Goal: Task Accomplishment & Management: Use online tool/utility

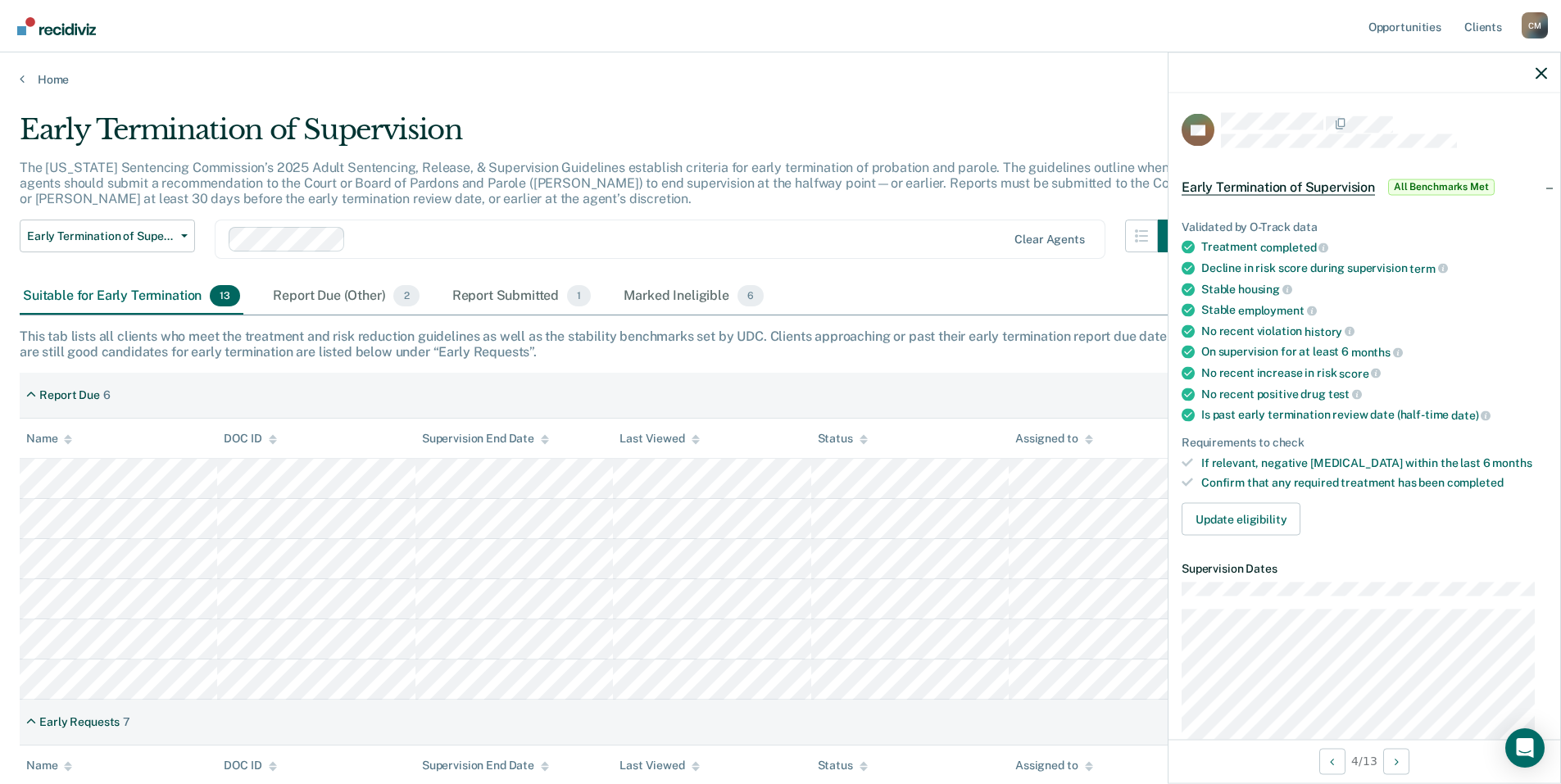
click at [1541, 80] on div at bounding box center [1364, 73] width 392 height 41
click at [1541, 68] on icon "button" at bounding box center [1541, 73] width 12 height 12
click at [1234, 522] on button "Update eligibility" at bounding box center [1241, 519] width 119 height 33
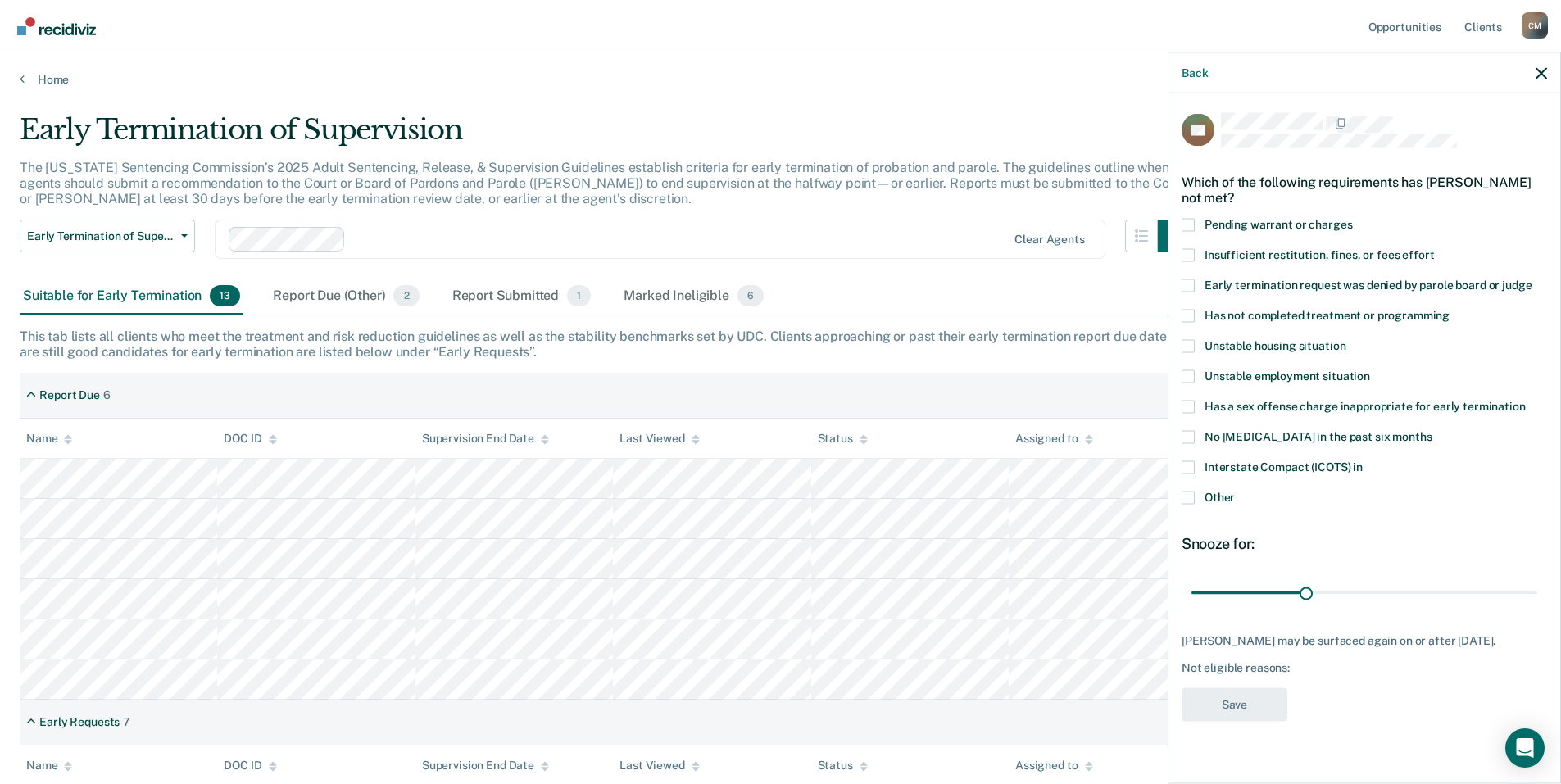
click at [1185, 464] on span at bounding box center [1188, 466] width 13 height 13
click at [1363, 460] on input "Interstate Compact (ICOTS) in" at bounding box center [1363, 460] width 0 height 0
drag, startPoint x: 1304, startPoint y: 593, endPoint x: 1573, endPoint y: 588, distance: 269.0
type input "90"
click at [1537, 588] on input "range" at bounding box center [1364, 592] width 346 height 29
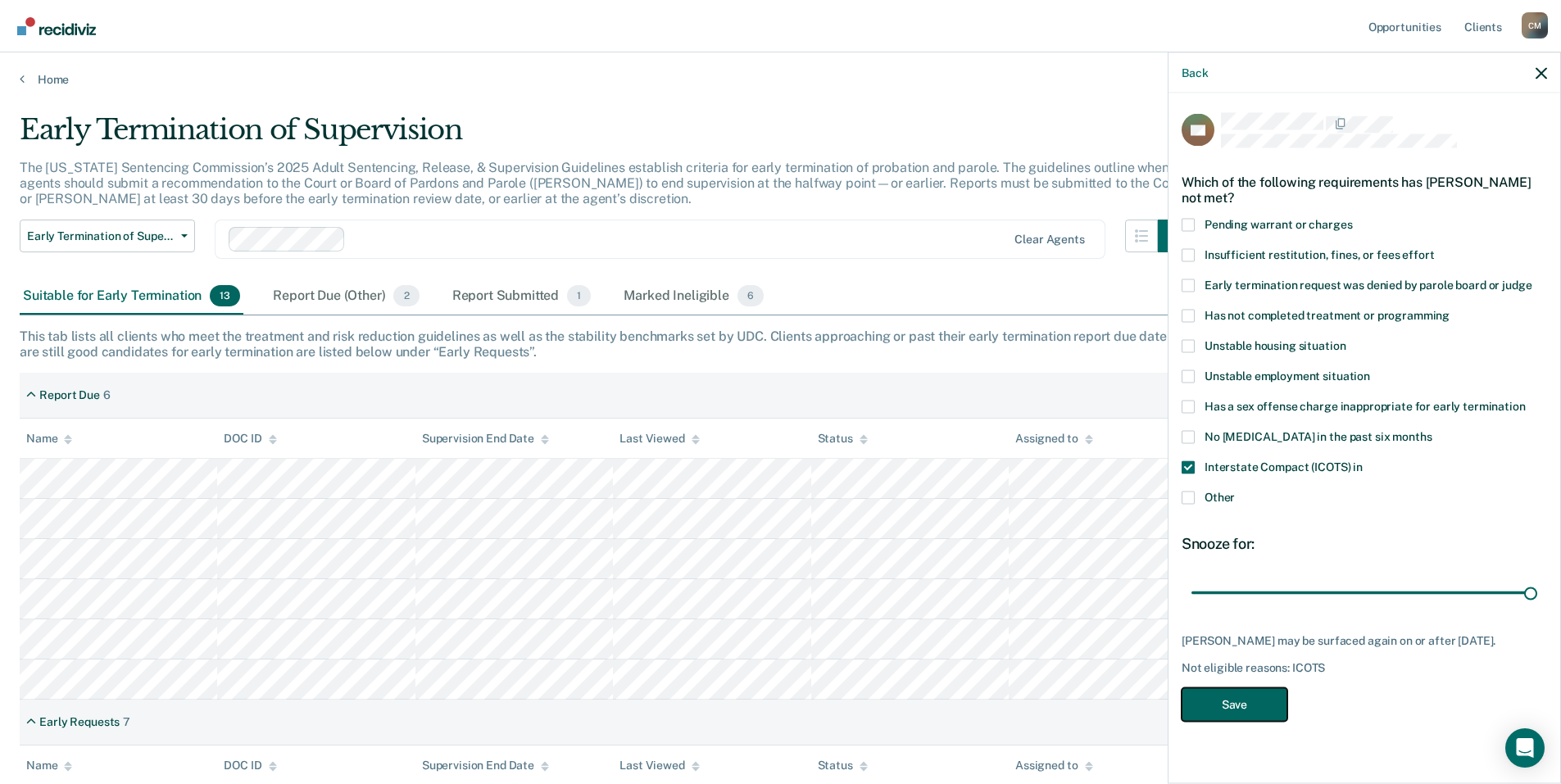
click at [1250, 717] on button "Save" at bounding box center [1235, 704] width 106 height 34
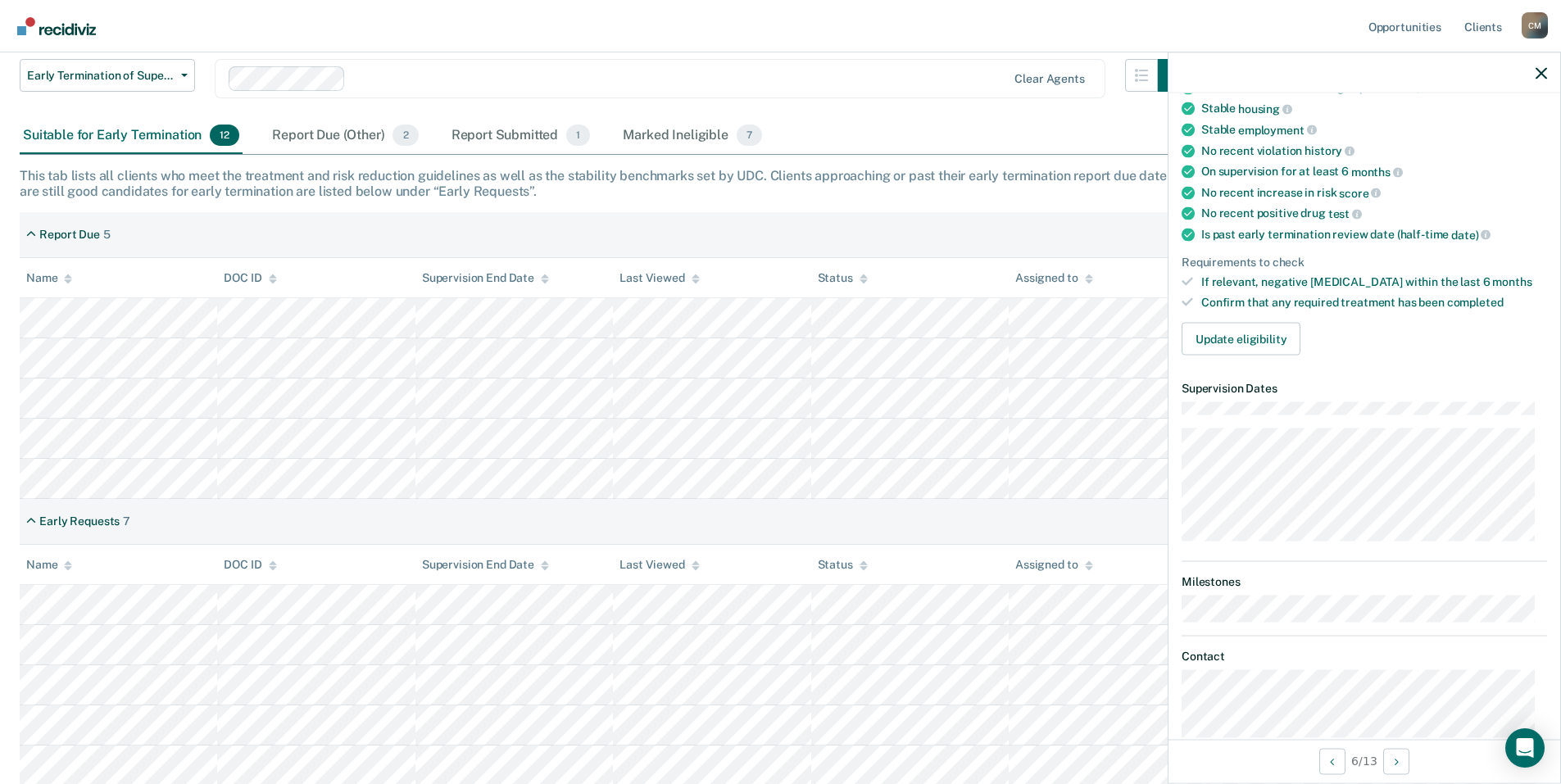
scroll to position [168, 0]
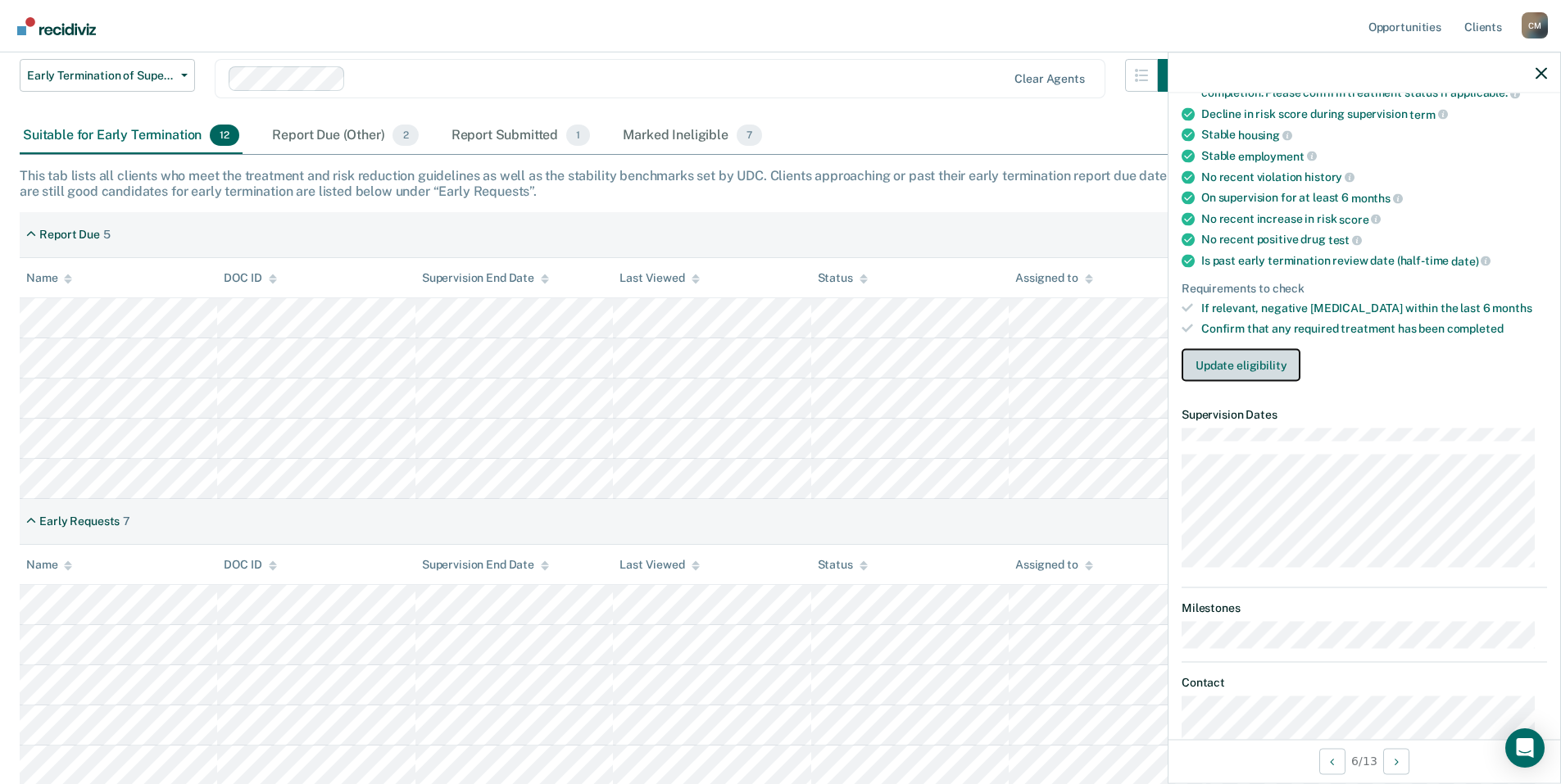
click at [1222, 364] on button "Update eligibility" at bounding box center [1241, 364] width 119 height 33
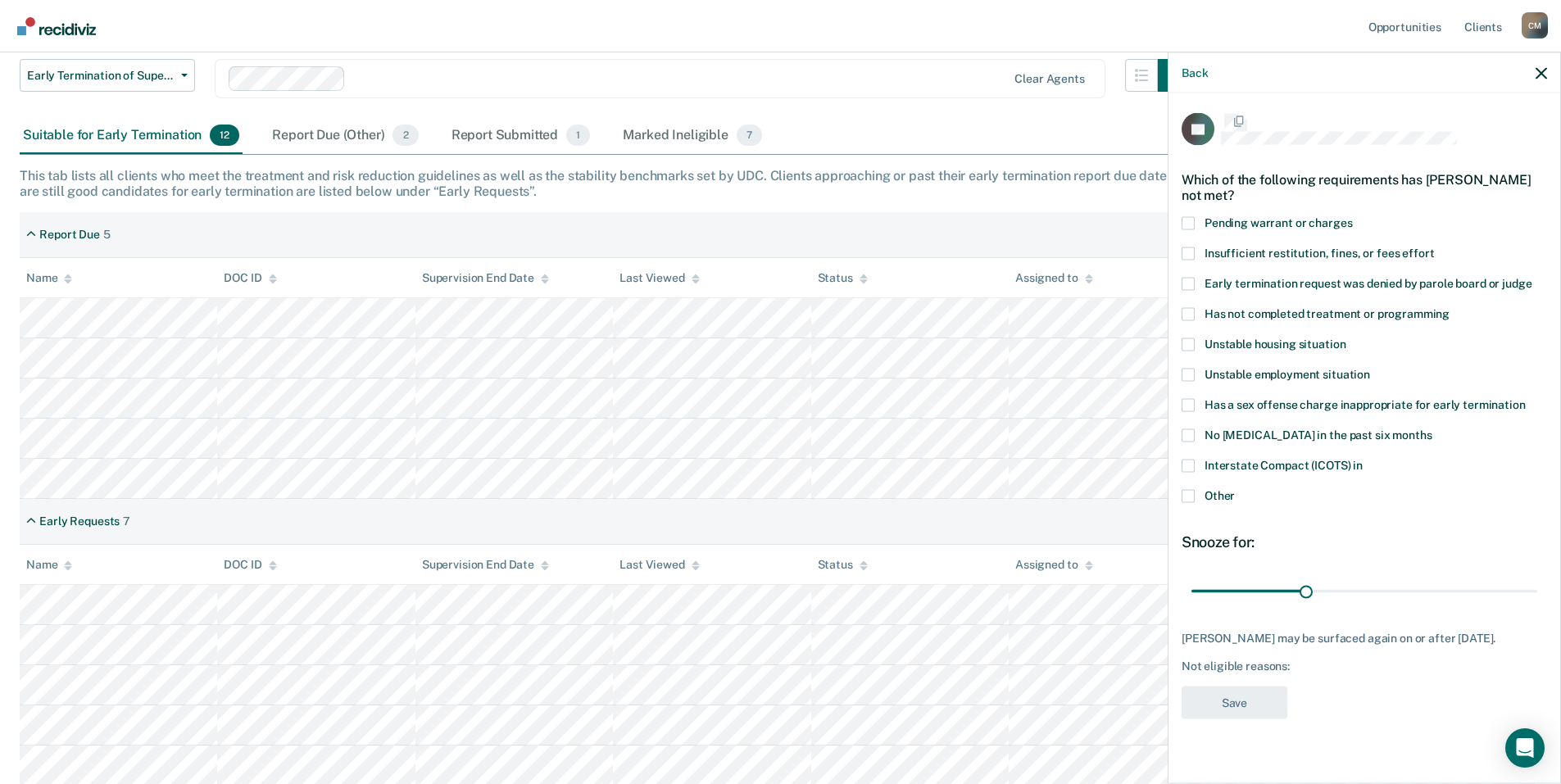
scroll to position [0, 0]
click at [1188, 464] on span at bounding box center [1188, 466] width 13 height 13
click at [1363, 460] on input "Interstate Compact (ICOTS) in" at bounding box center [1363, 460] width 0 height 0
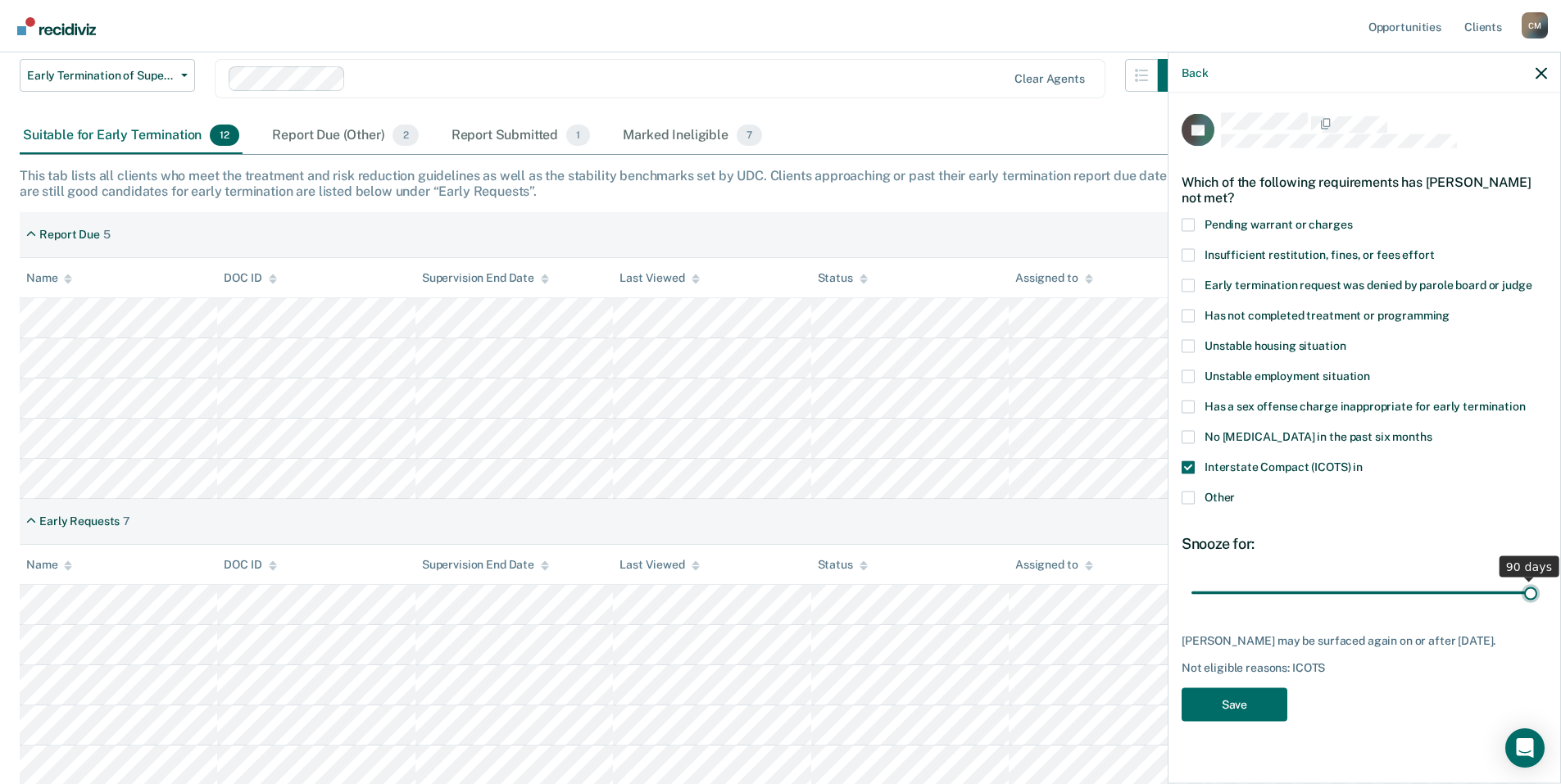
drag, startPoint x: 1303, startPoint y: 596, endPoint x: 1548, endPoint y: 570, distance: 246.4
type input "90"
click at [1537, 578] on input "range" at bounding box center [1364, 592] width 346 height 29
click at [1252, 714] on button "Save" at bounding box center [1235, 704] width 106 height 34
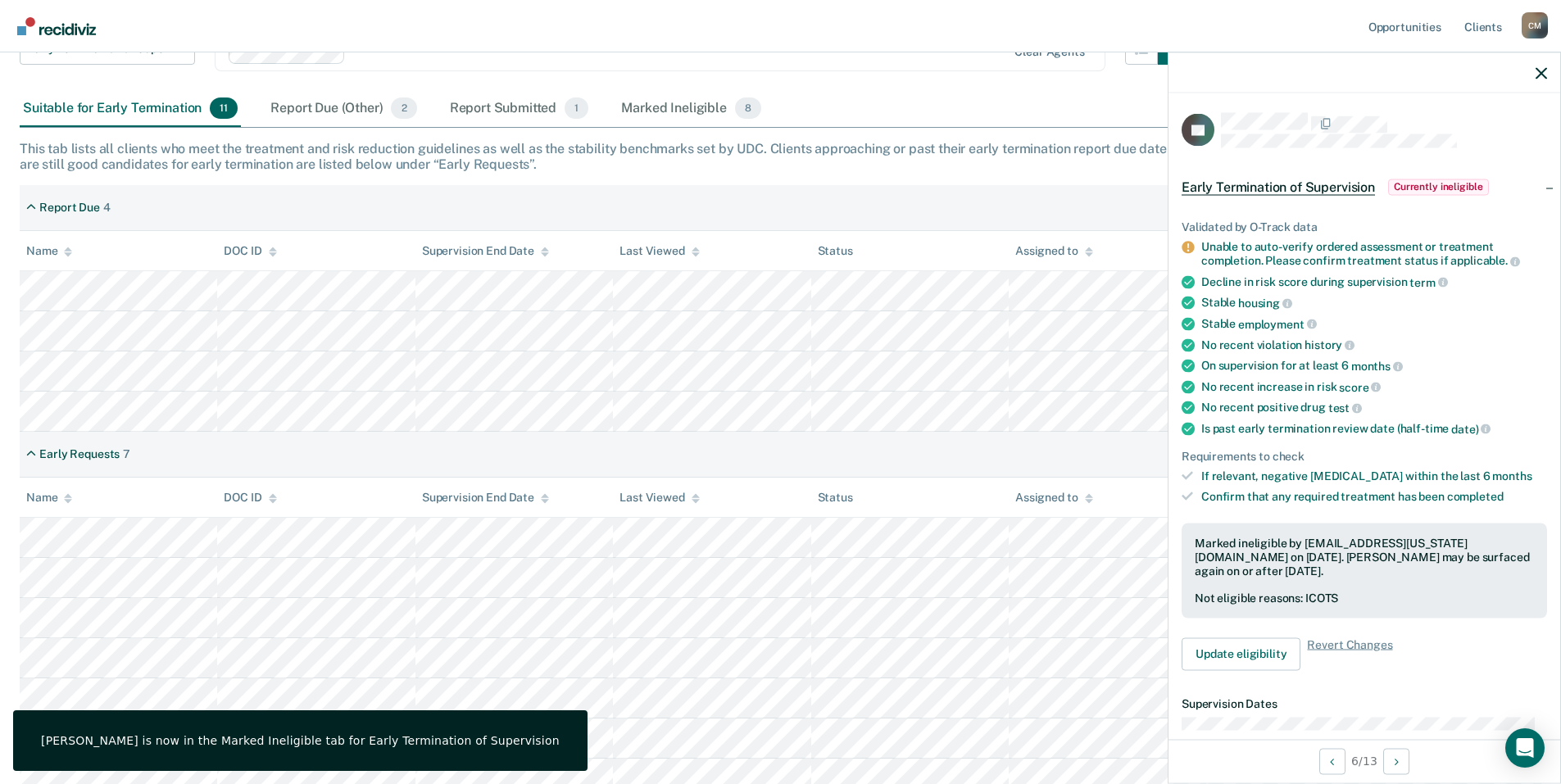
scroll to position [203, 0]
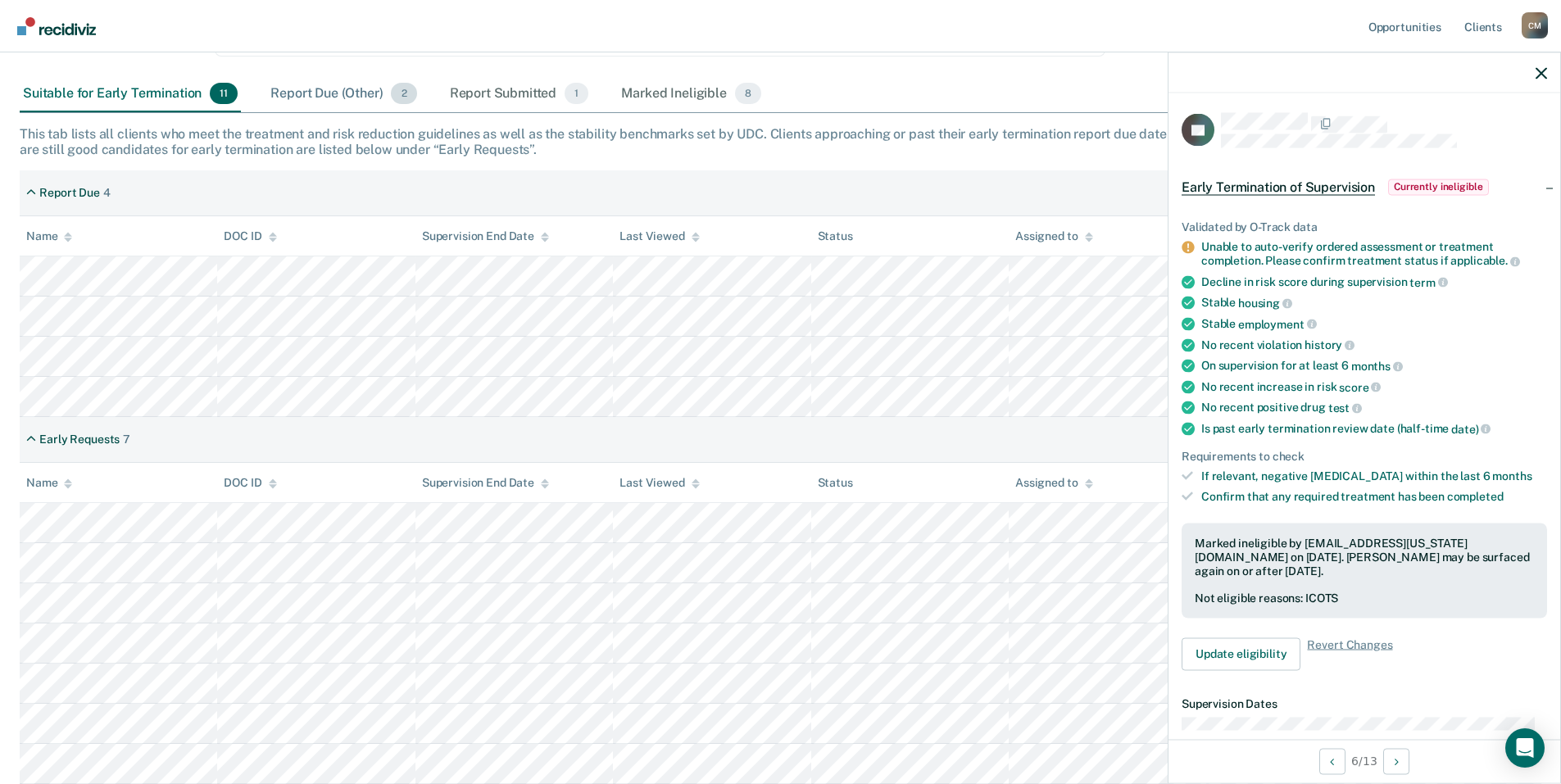
click at [306, 97] on div "Report Due (Other) 2" at bounding box center [343, 94] width 153 height 36
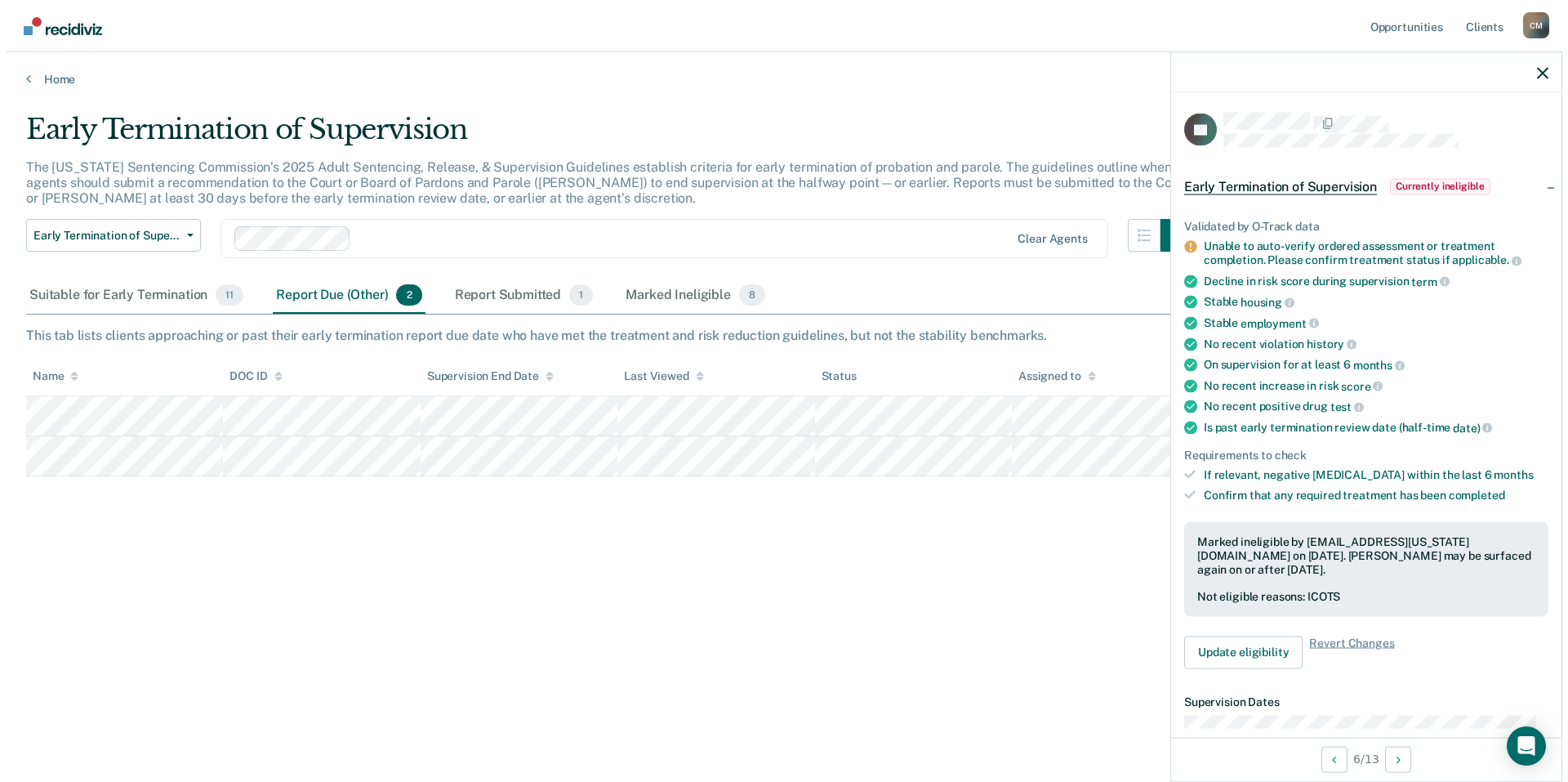
scroll to position [0, 0]
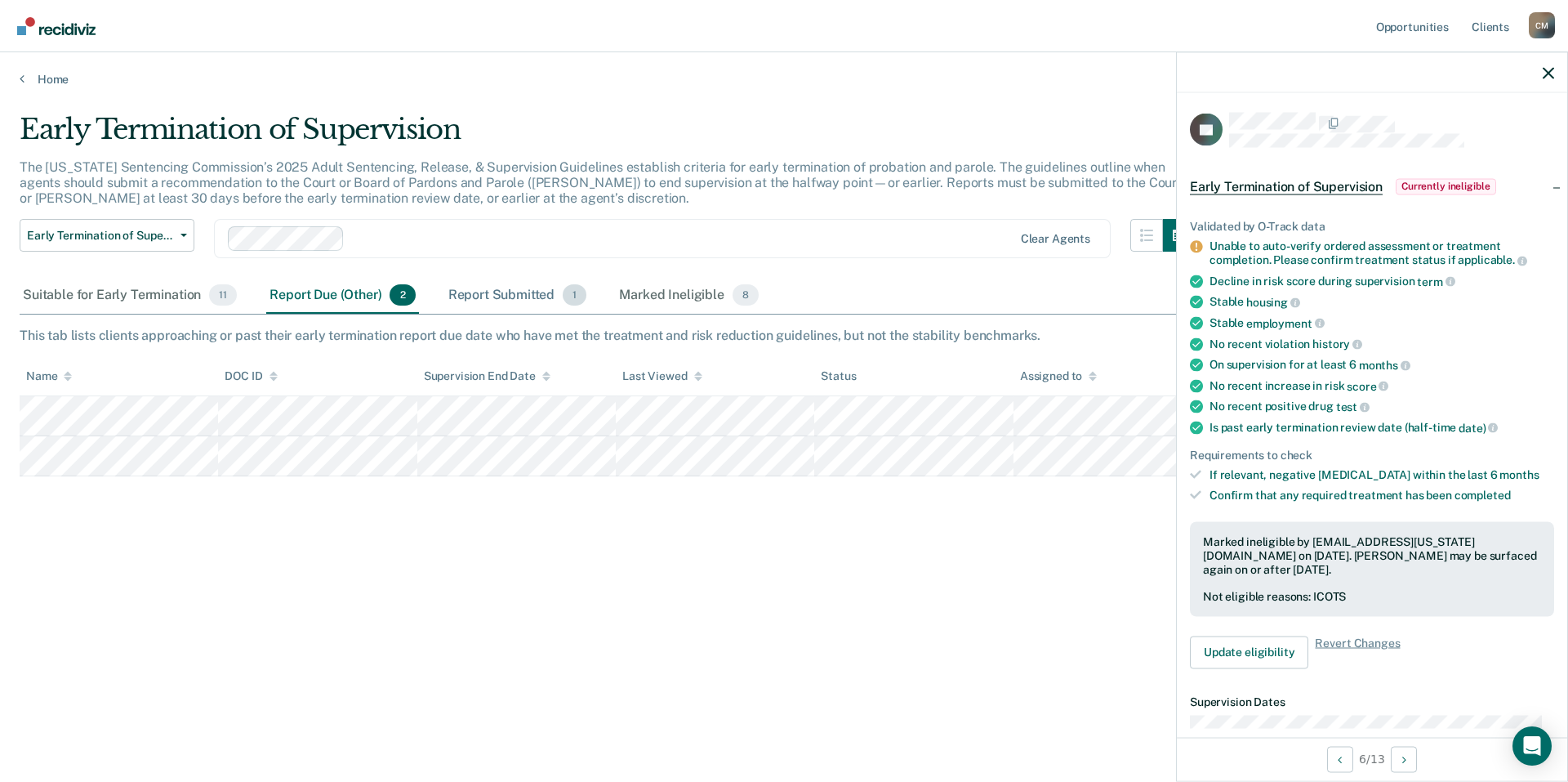
click at [527, 298] on div "Report Submitted 1" at bounding box center [518, 296] width 145 height 36
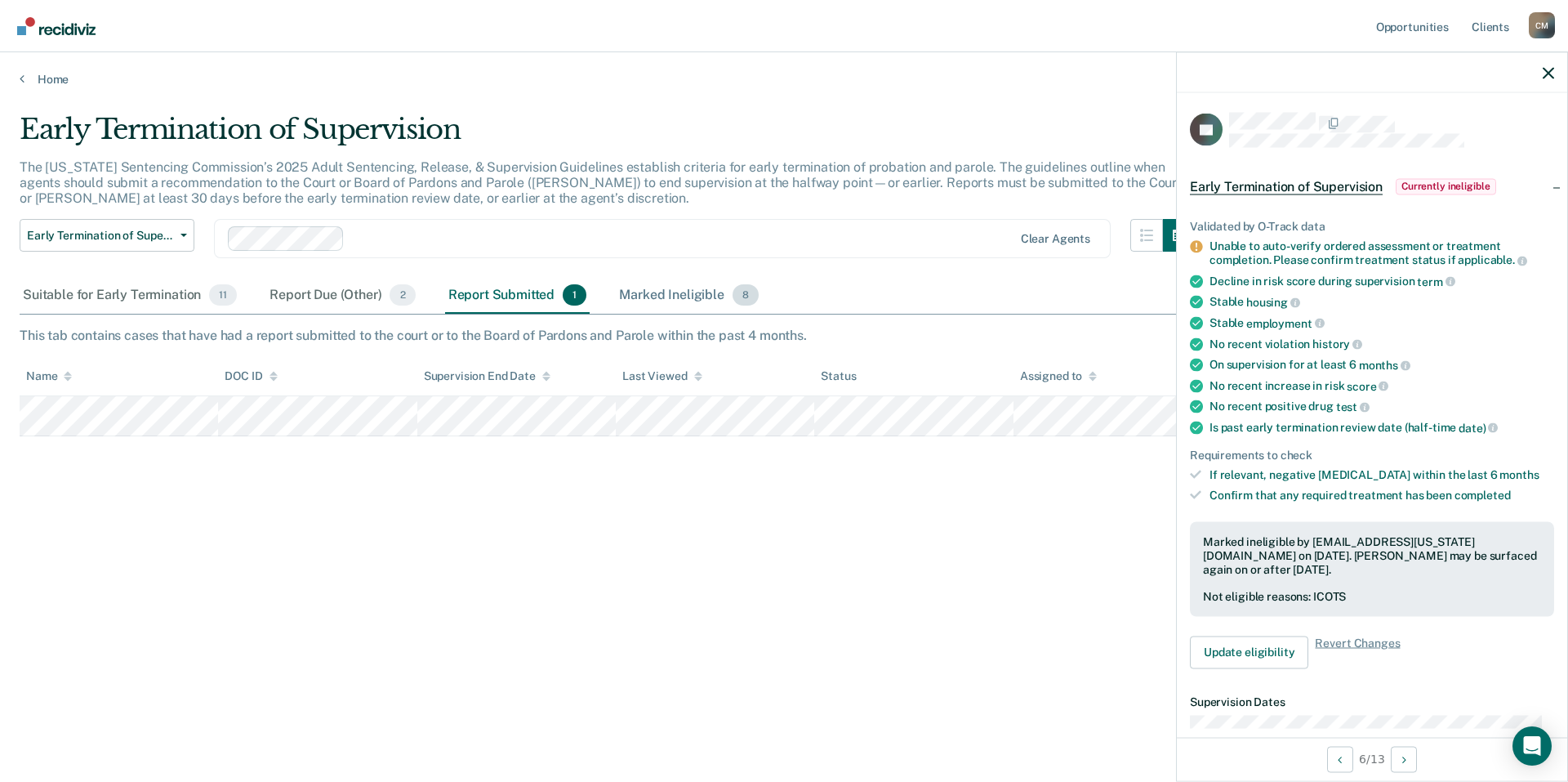
click at [682, 291] on div "Marked Ineligible 8" at bounding box center [689, 296] width 146 height 36
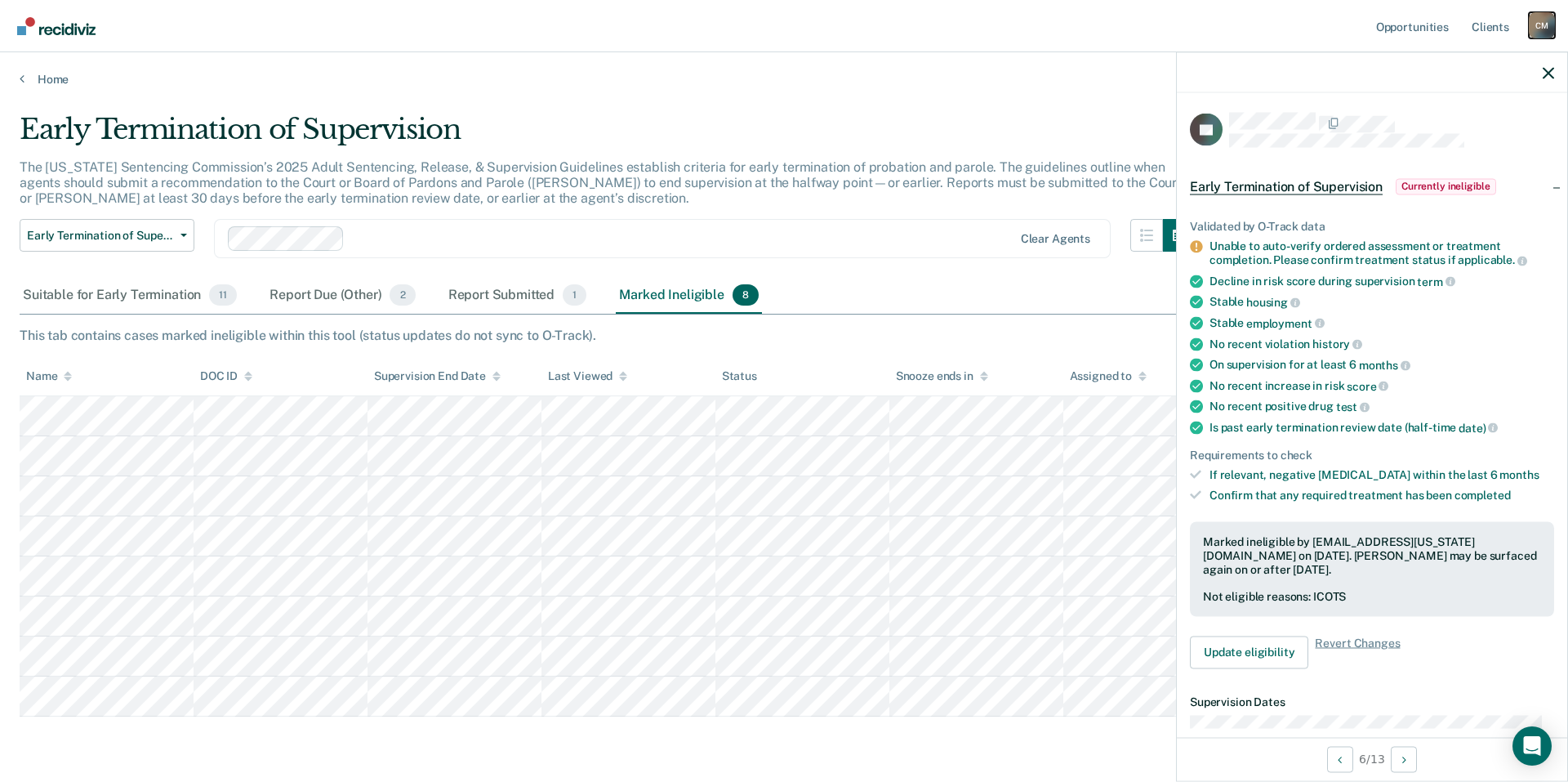
click at [1538, 30] on div "C M" at bounding box center [1542, 25] width 26 height 26
click at [1450, 111] on link "Log Out" at bounding box center [1477, 107] width 132 height 14
